Goal: Check status: Check status

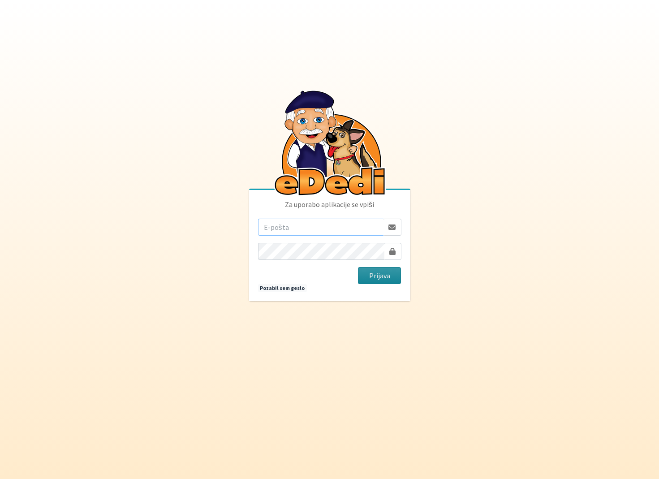
type input "[EMAIL_ADDRESS][PERSON_NAME][DOMAIN_NAME]"
click at [388, 273] on button "Prijava" at bounding box center [379, 275] width 43 height 17
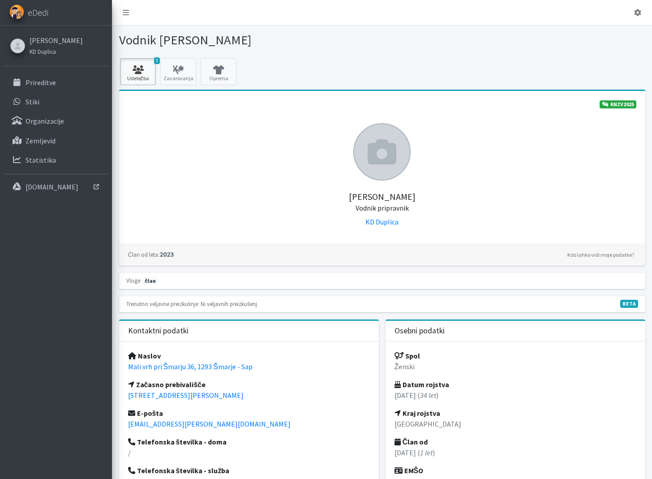
click at [144, 66] on icon at bounding box center [138, 69] width 30 height 9
